Goal: Task Accomplishment & Management: Use online tool/utility

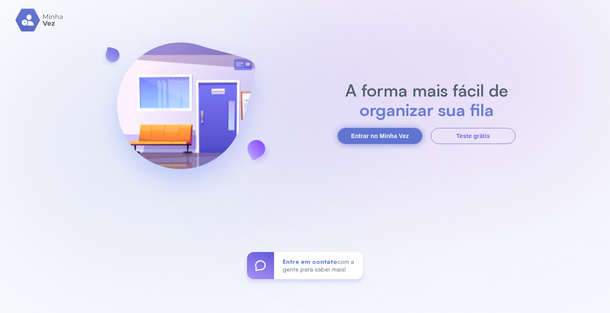
click at [376, 132] on button "Entrar no Minha Vez" at bounding box center [380, 136] width 85 height 16
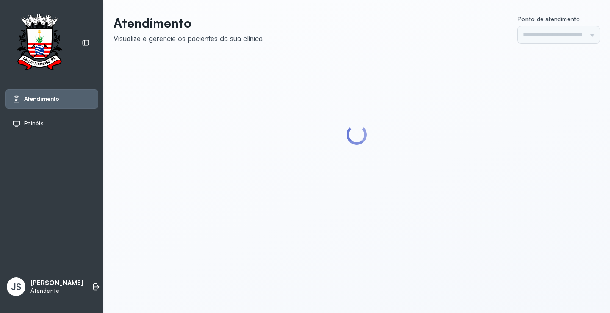
type input "*********"
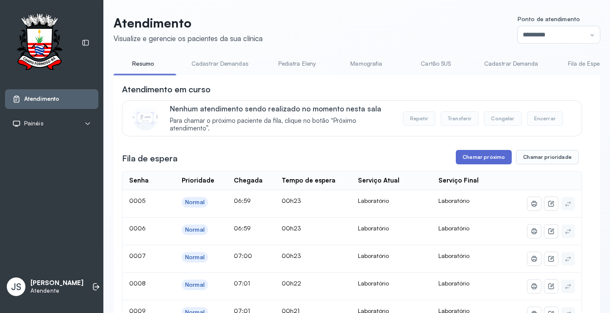
click at [489, 158] on button "Chamar próximo" at bounding box center [484, 157] width 56 height 14
click at [469, 161] on button "Chamar próximo" at bounding box center [484, 157] width 56 height 14
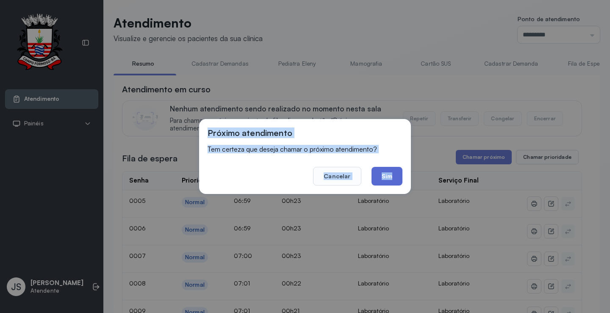
click at [397, 176] on button "Sim" at bounding box center [387, 176] width 31 height 19
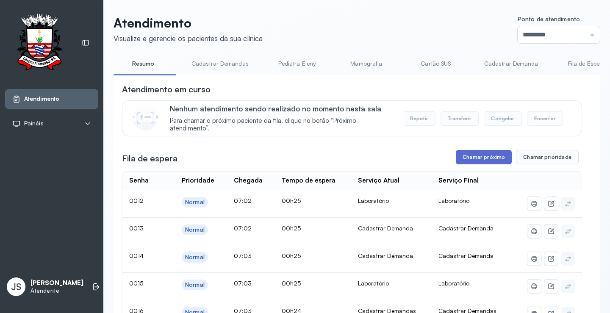
click at [486, 158] on button "Chamar próximo" at bounding box center [484, 157] width 56 height 14
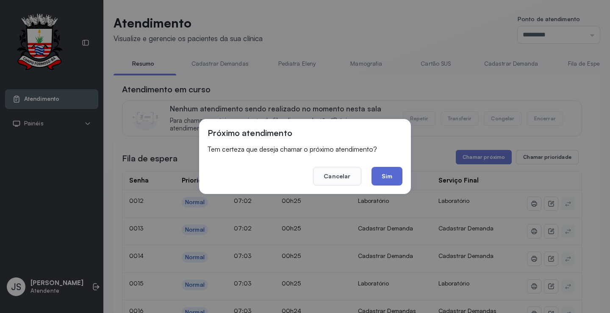
click at [390, 175] on button "Sim" at bounding box center [387, 176] width 31 height 19
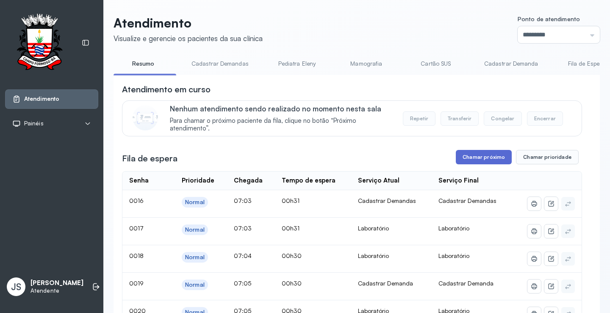
click at [477, 162] on button "Chamar próximo" at bounding box center [484, 157] width 56 height 14
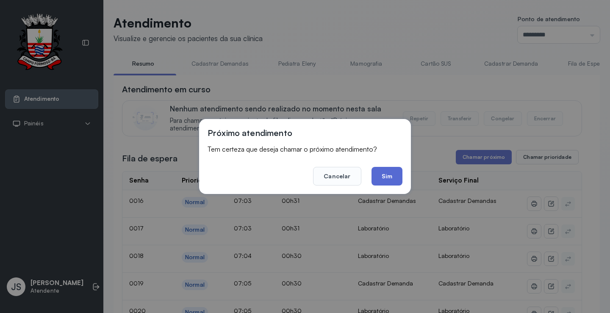
click at [381, 176] on button "Sim" at bounding box center [387, 176] width 31 height 19
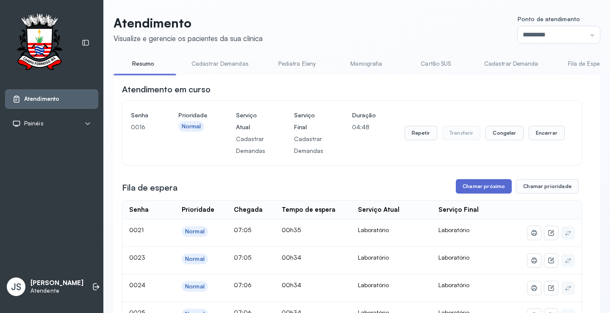
click at [476, 189] on button "Chamar próximo" at bounding box center [484, 186] width 56 height 14
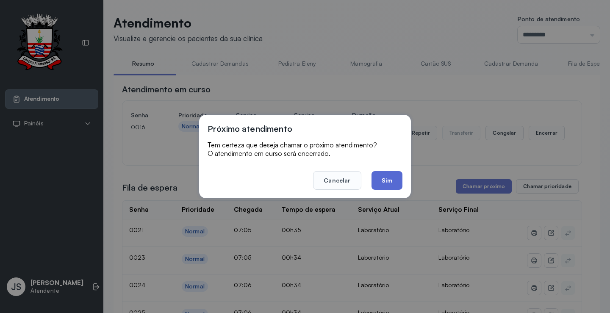
click at [390, 180] on button "Sim" at bounding box center [387, 180] width 31 height 19
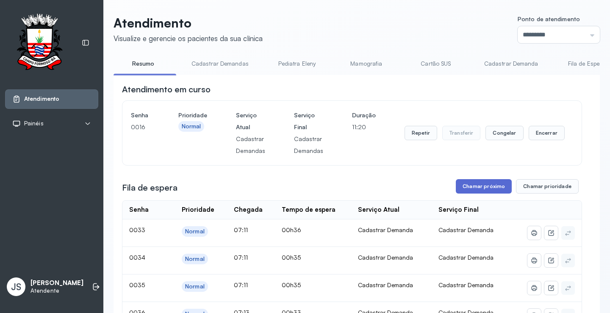
click at [495, 187] on button "Chamar próximo" at bounding box center [484, 186] width 56 height 14
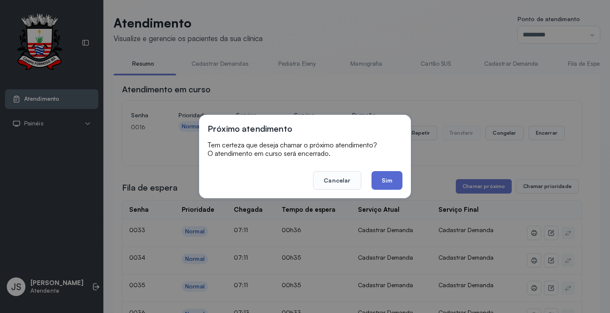
click at [390, 185] on button "Sim" at bounding box center [387, 180] width 31 height 19
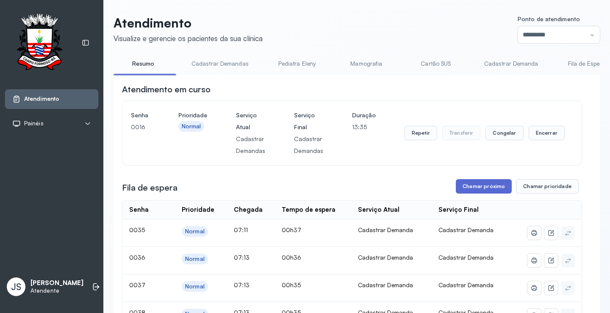
click at [486, 190] on button "Chamar próximo" at bounding box center [484, 186] width 56 height 14
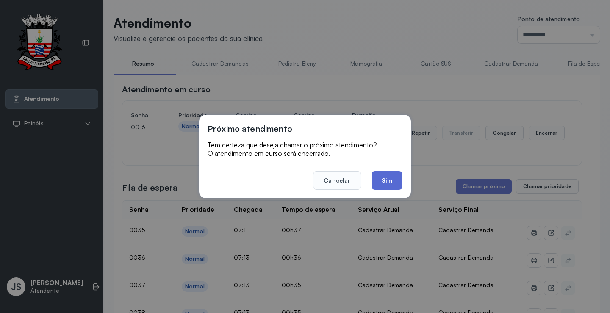
click at [388, 183] on button "Sim" at bounding box center [387, 180] width 31 height 19
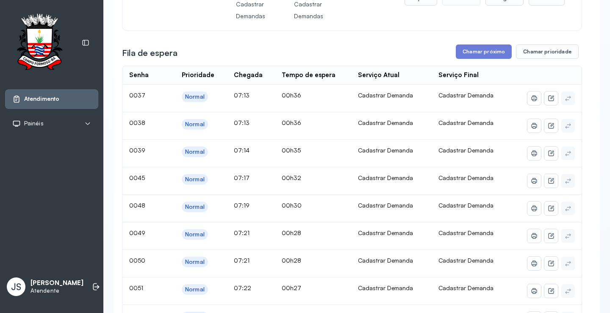
scroll to position [85, 0]
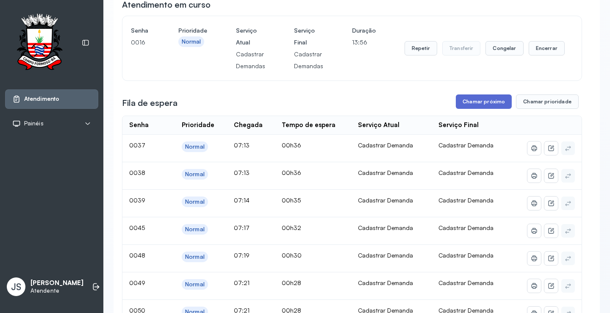
click at [471, 100] on button "Chamar próximo" at bounding box center [484, 101] width 56 height 14
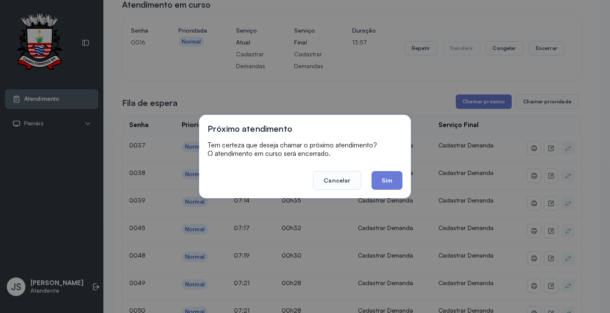
drag, startPoint x: 383, startPoint y: 178, endPoint x: 524, endPoint y: 175, distance: 140.3
click at [384, 178] on button "Sim" at bounding box center [387, 180] width 31 height 19
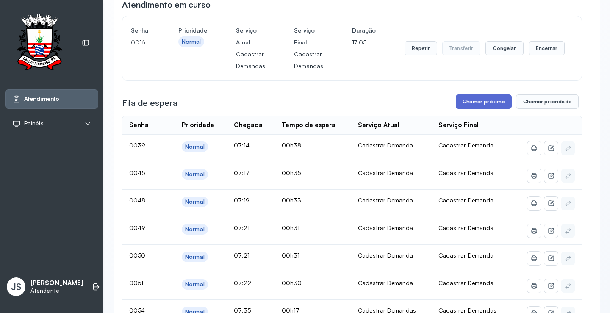
click at [477, 101] on button "Chamar próximo" at bounding box center [484, 101] width 56 height 14
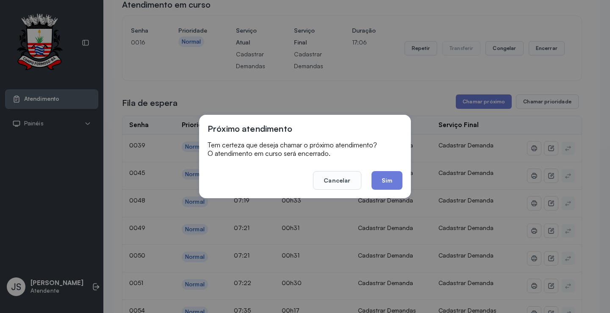
drag, startPoint x: 380, startPoint y: 175, endPoint x: 414, endPoint y: 125, distance: 60.4
click at [382, 175] on button "Sim" at bounding box center [387, 180] width 31 height 19
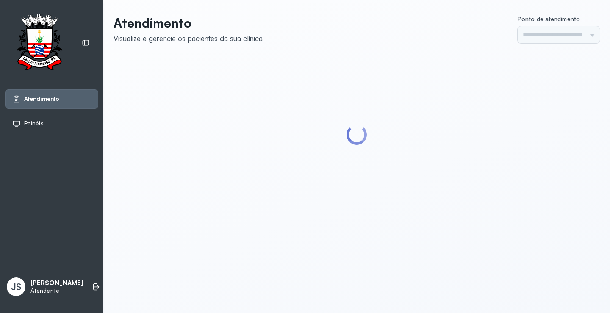
type input "*********"
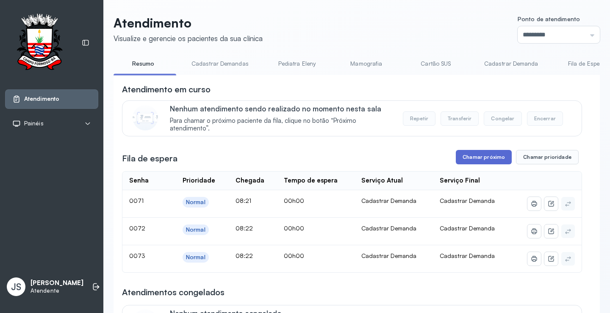
click at [470, 161] on button "Chamar próximo" at bounding box center [484, 157] width 56 height 14
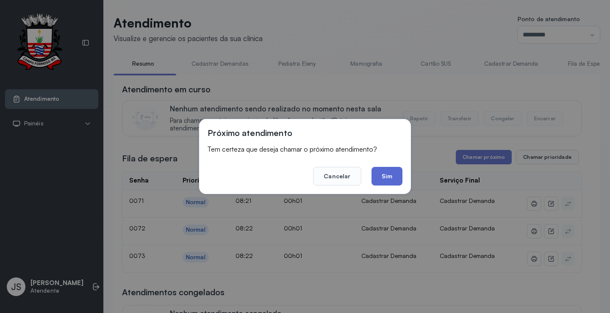
click at [385, 176] on button "Sim" at bounding box center [387, 176] width 31 height 19
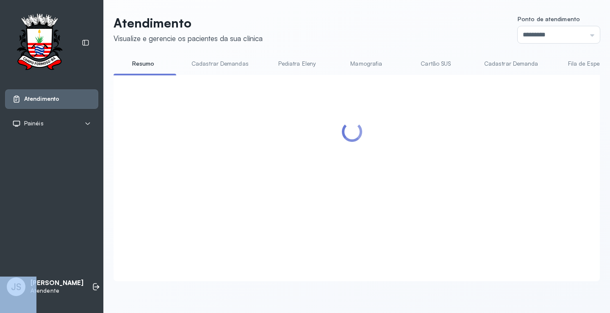
click at [385, 176] on div at bounding box center [352, 167] width 460 height 169
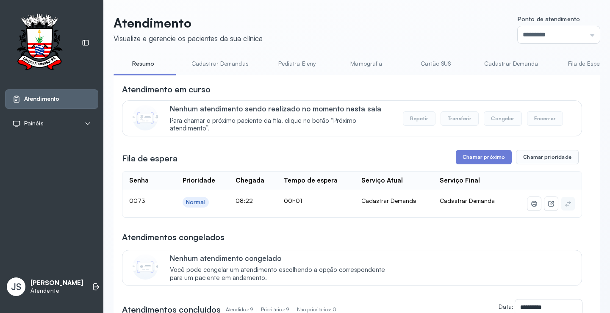
click at [375, 16] on header "Atendimento Visualize e gerencie os pacientes da sua clínica Ponto de atendimen…" at bounding box center [357, 29] width 486 height 28
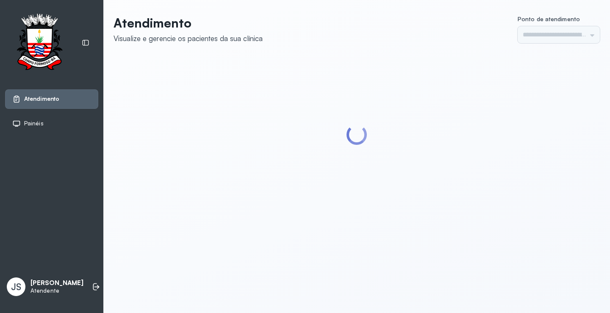
type input "*********"
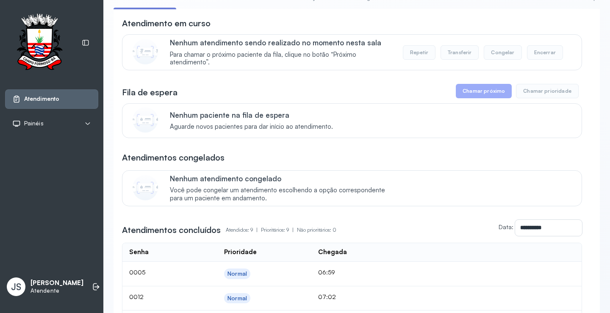
scroll to position [85, 0]
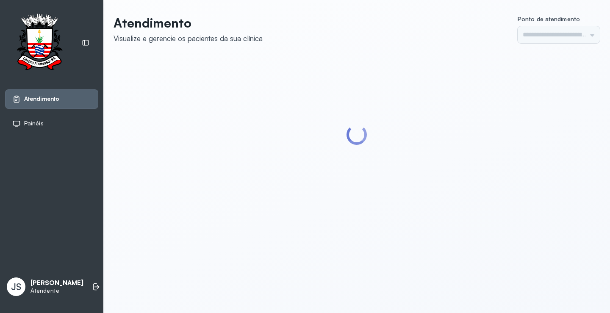
type input "*********"
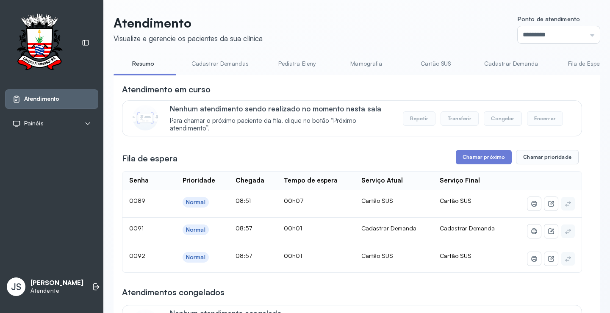
click at [499, 65] on link "Cadastrar Demanda" at bounding box center [511, 64] width 71 height 14
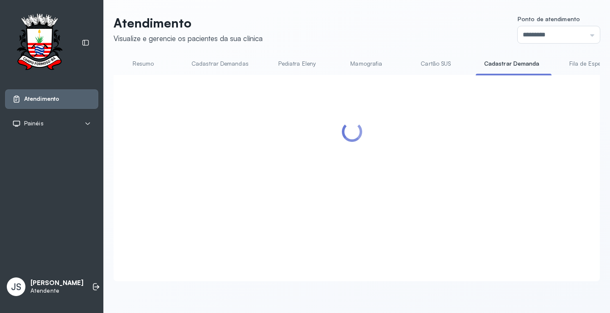
click at [499, 65] on link "Cadastrar Demanda" at bounding box center [512, 64] width 72 height 14
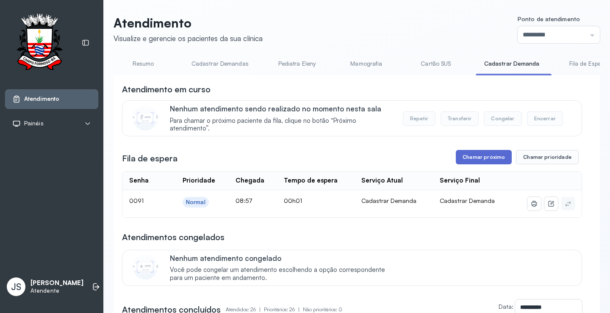
click at [489, 160] on button "Chamar próximo" at bounding box center [484, 157] width 56 height 14
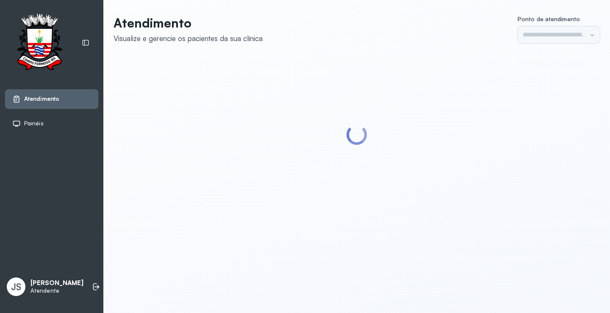
type input "*********"
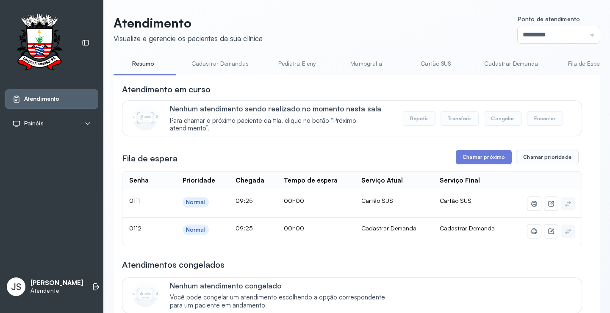
click at [509, 67] on link "Cadastrar Demanda" at bounding box center [511, 64] width 71 height 14
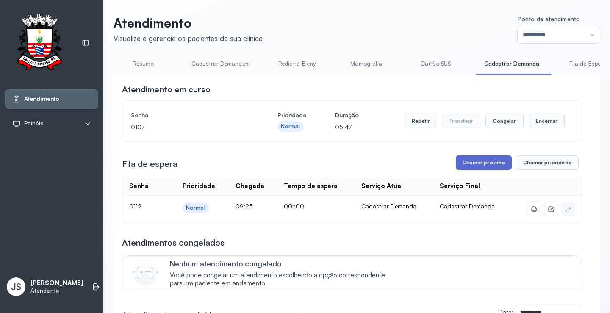
click at [486, 167] on button "Chamar próximo" at bounding box center [484, 162] width 56 height 14
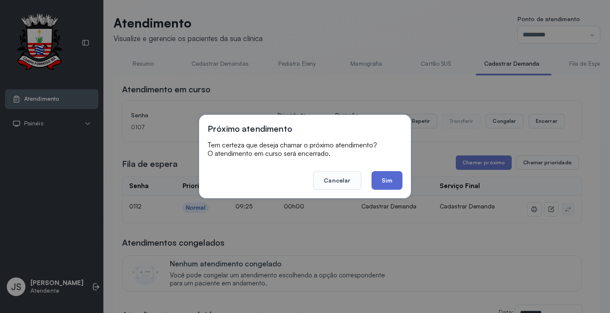
click at [391, 174] on button "Sim" at bounding box center [387, 180] width 31 height 19
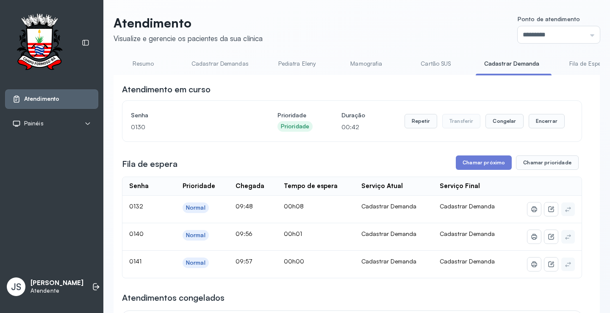
click at [143, 62] on link "Resumo" at bounding box center [143, 64] width 59 height 14
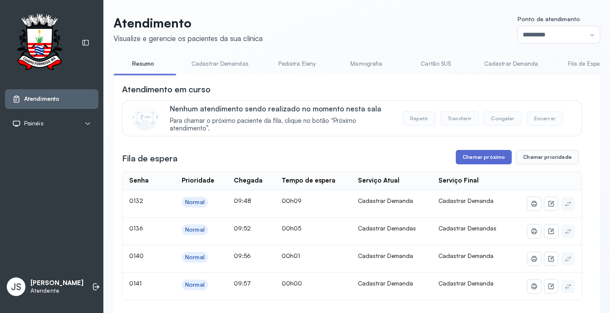
click at [480, 160] on button "Chamar próximo" at bounding box center [484, 157] width 56 height 14
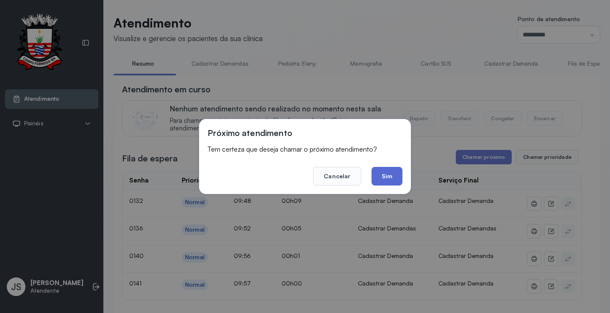
click at [394, 175] on button "Sim" at bounding box center [387, 176] width 31 height 19
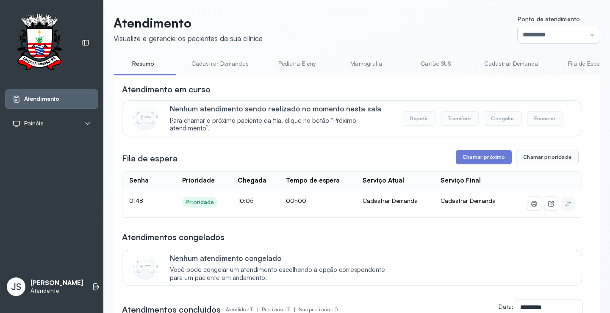
click at [393, 29] on header "Atendimento Visualize e gerencie os pacientes da sua clínica Ponto de atendimen…" at bounding box center [357, 29] width 486 height 28
click at [475, 154] on button "Chamar próximo" at bounding box center [484, 157] width 56 height 14
click at [465, 158] on button "Chamar próximo" at bounding box center [484, 157] width 56 height 14
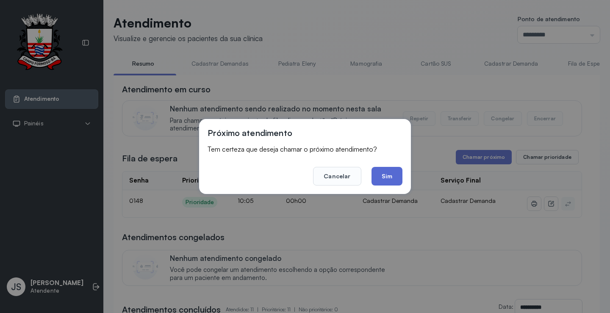
click at [390, 176] on button "Sim" at bounding box center [387, 176] width 31 height 19
